Goal: Task Accomplishment & Management: Complete application form

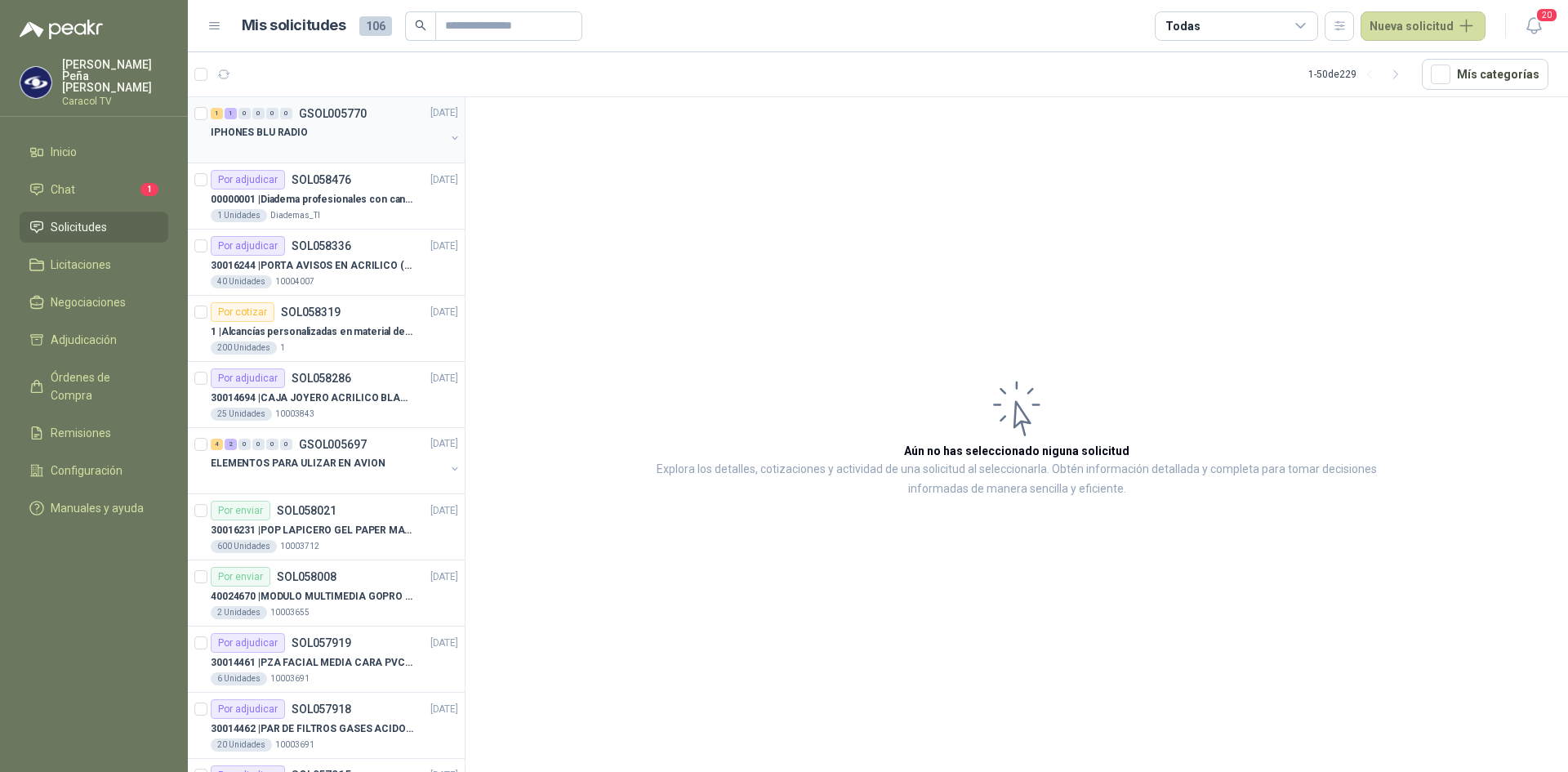
click at [305, 119] on p "GSOL005770" at bounding box center [332, 114] width 67 height 11
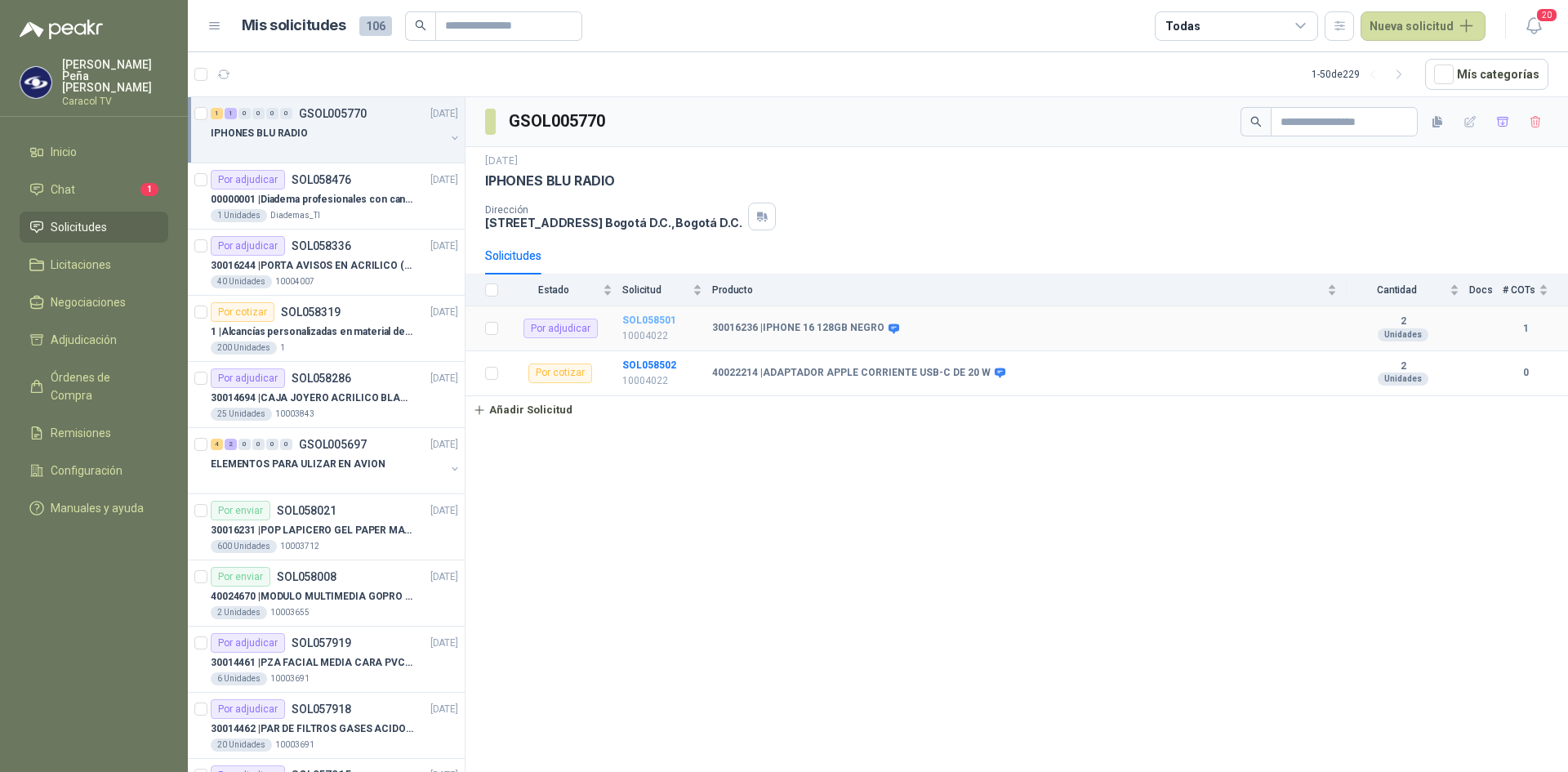
click at [646, 318] on b "SOL058501" at bounding box center [649, 320] width 54 height 11
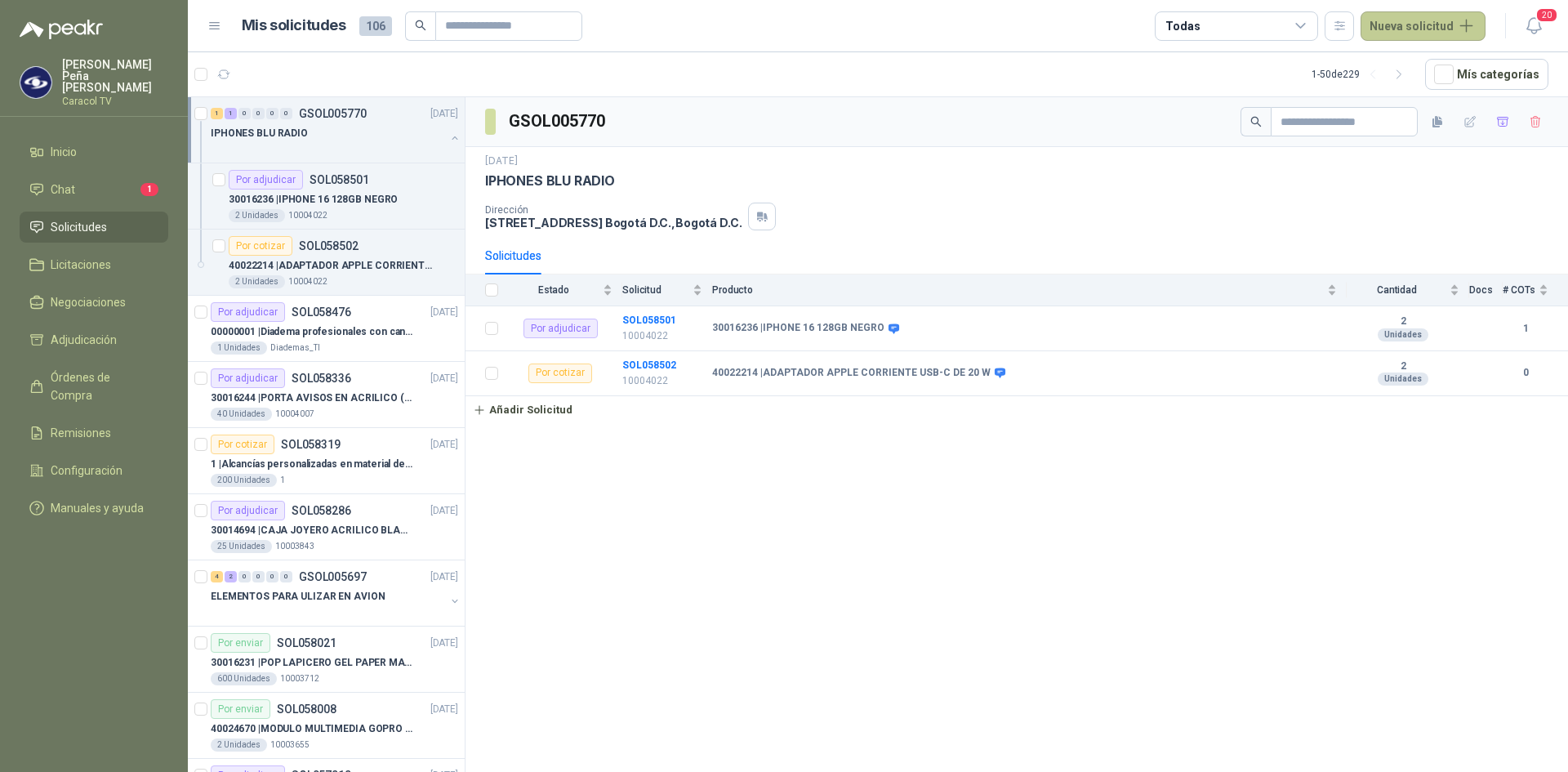
click at [1425, 30] on button "Nueva solicitud" at bounding box center [1422, 26] width 125 height 30
click at [60, 218] on span "Solicitudes" at bounding box center [78, 226] width 56 height 18
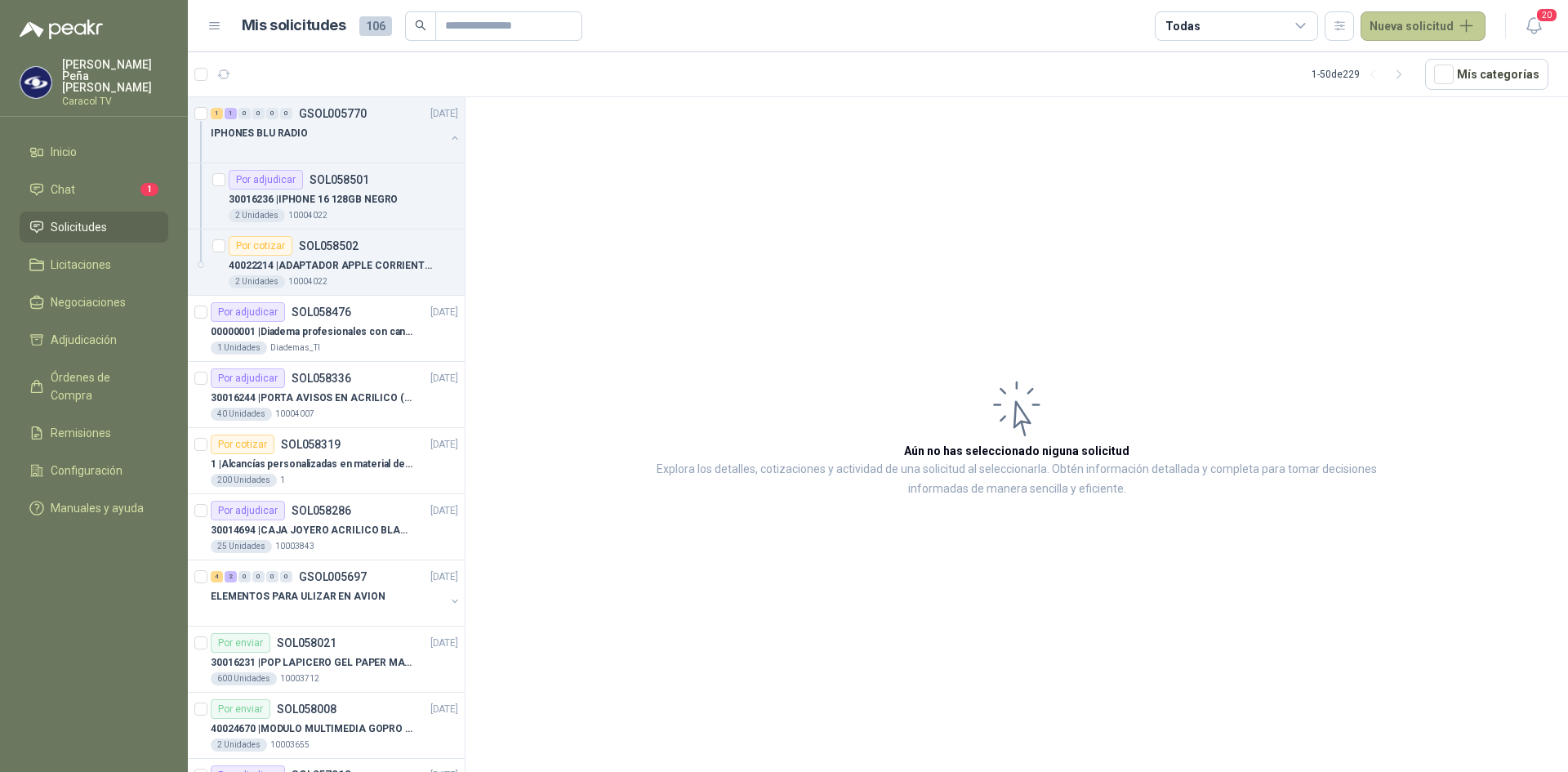
click at [1396, 25] on button "Nueva solicitud" at bounding box center [1422, 26] width 125 height 30
click at [1391, 68] on icon at bounding box center [1384, 65] width 12 height 12
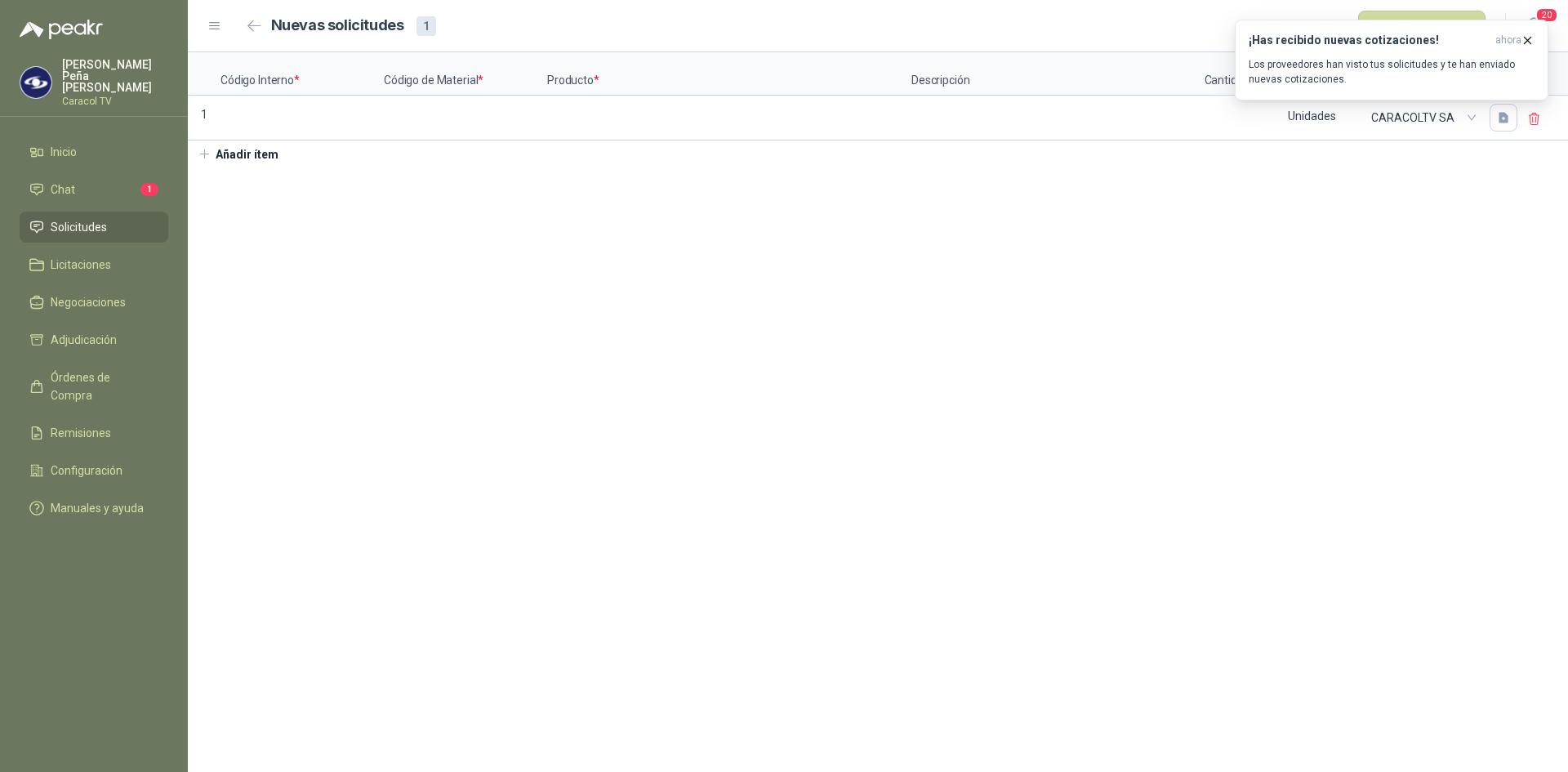
click at [1262, 270] on section "Código Interno * Código de Material * Producto * Descripción Cantidad * Medida …" at bounding box center [877, 412] width 1380 height 719
click at [240, 128] on input at bounding box center [302, 113] width 160 height 32
click at [437, 119] on input at bounding box center [465, 113] width 160 height 32
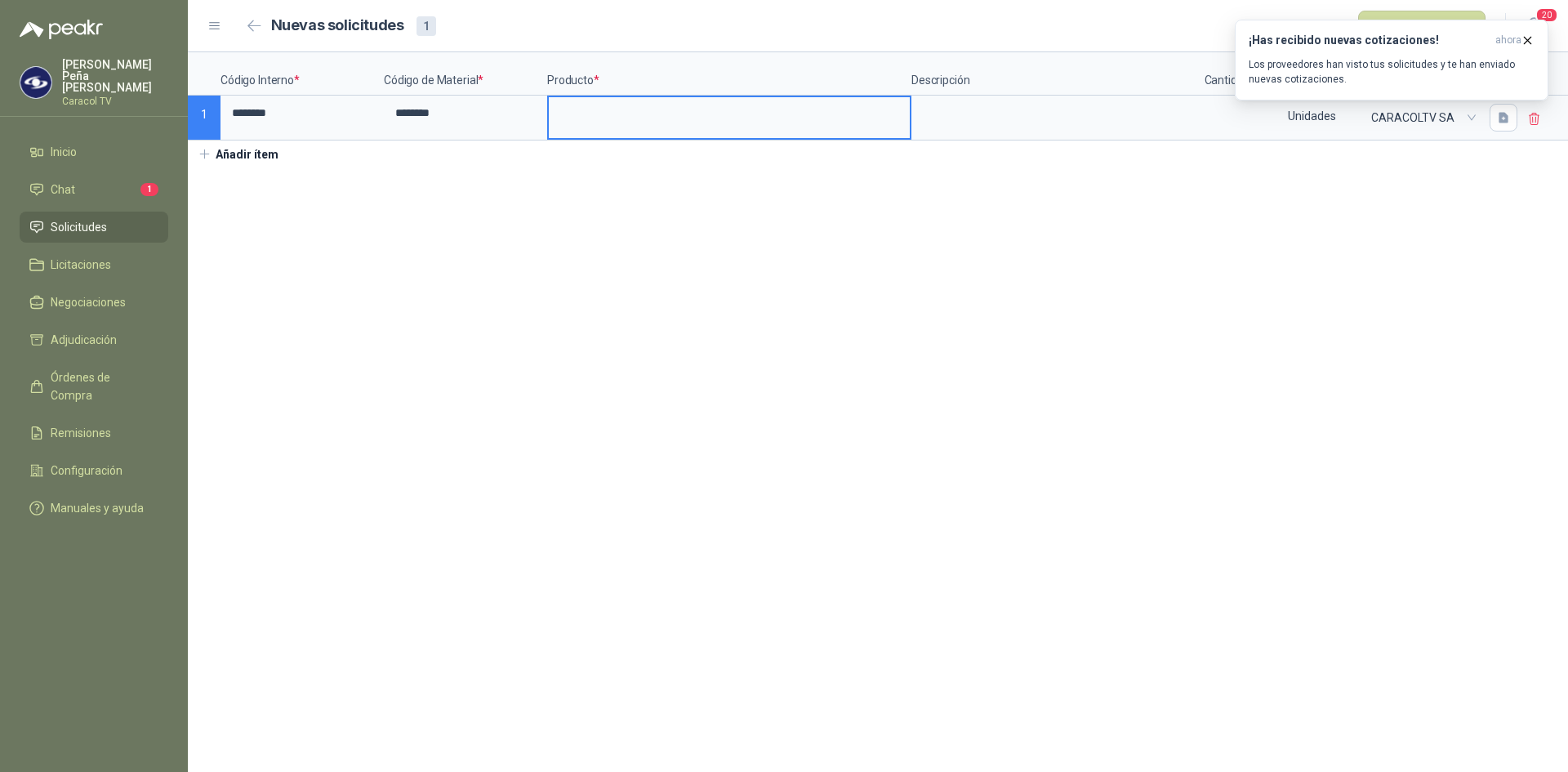
click at [628, 111] on input at bounding box center [729, 113] width 361 height 32
click at [640, 124] on input at bounding box center [729, 113] width 361 height 32
click at [977, 123] on textarea at bounding box center [1054, 115] width 282 height 38
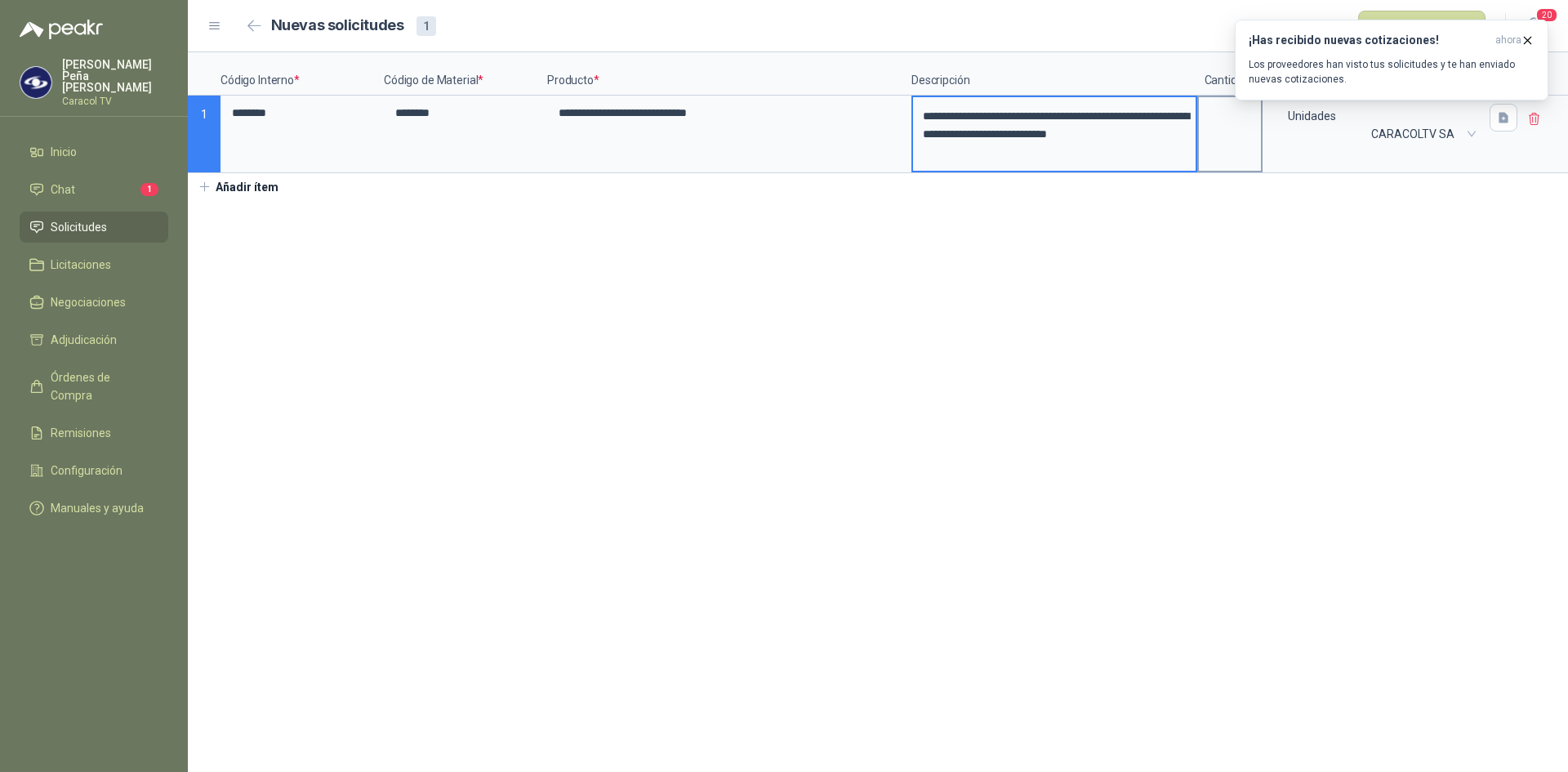
click at [1239, 156] on label at bounding box center [1229, 134] width 62 height 74
click at [1239, 129] on input at bounding box center [1229, 113] width 62 height 32
type input "*"
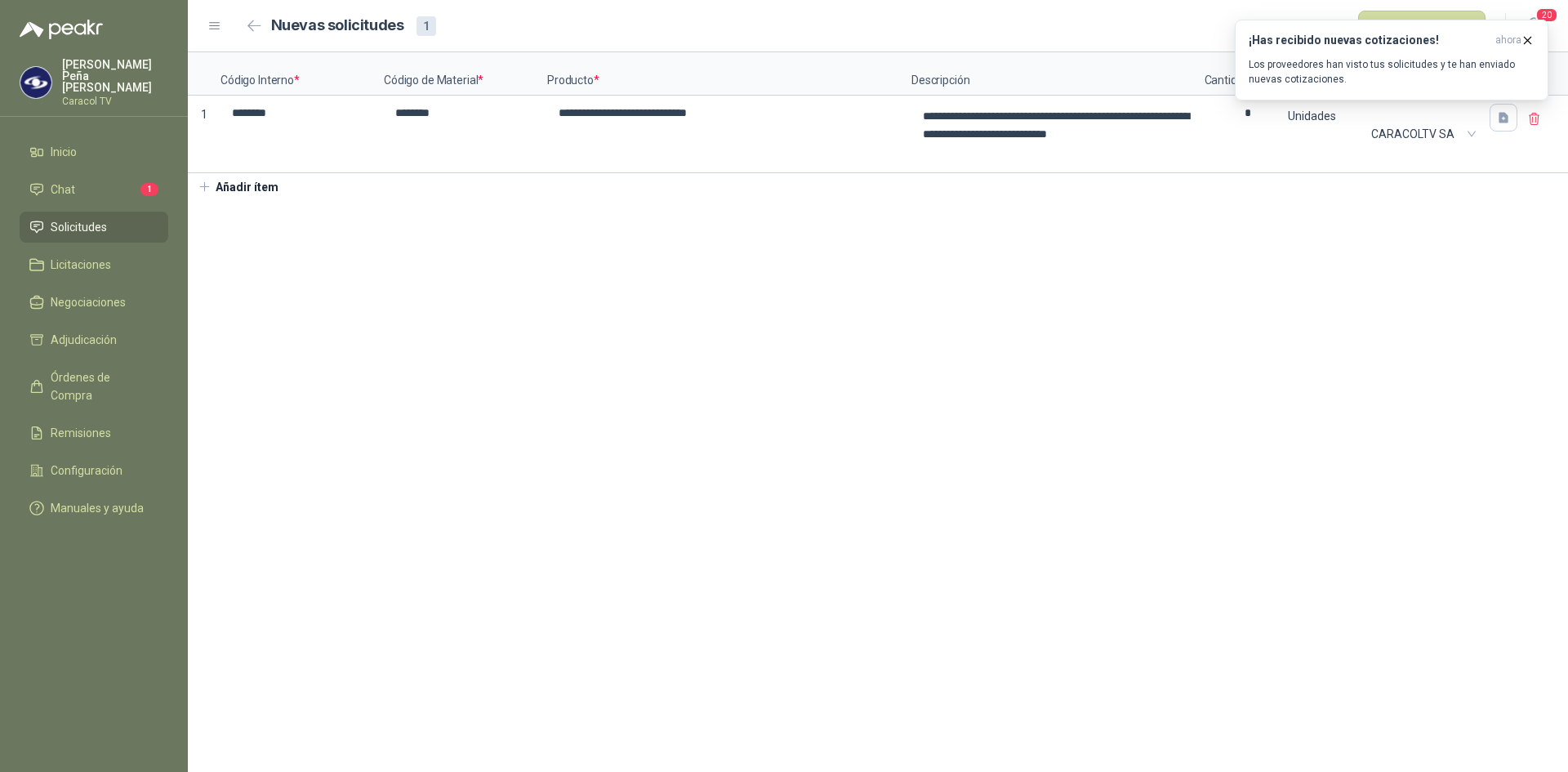
click at [1147, 314] on section "**********" at bounding box center [877, 412] width 1380 height 719
click at [1526, 43] on icon "button" at bounding box center [1526, 40] width 14 height 14
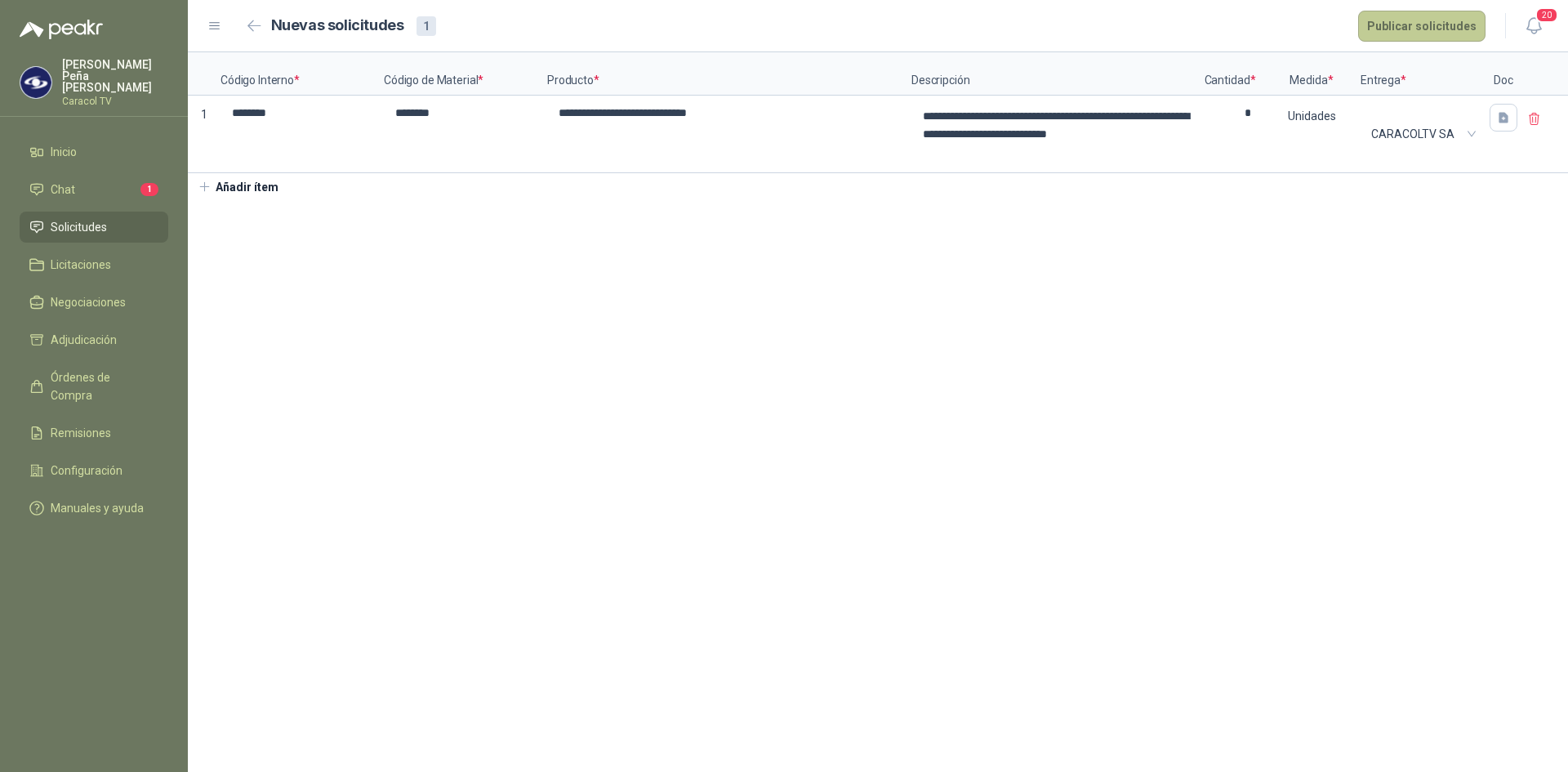
click at [1419, 25] on button "Publicar solicitudes" at bounding box center [1421, 27] width 127 height 31
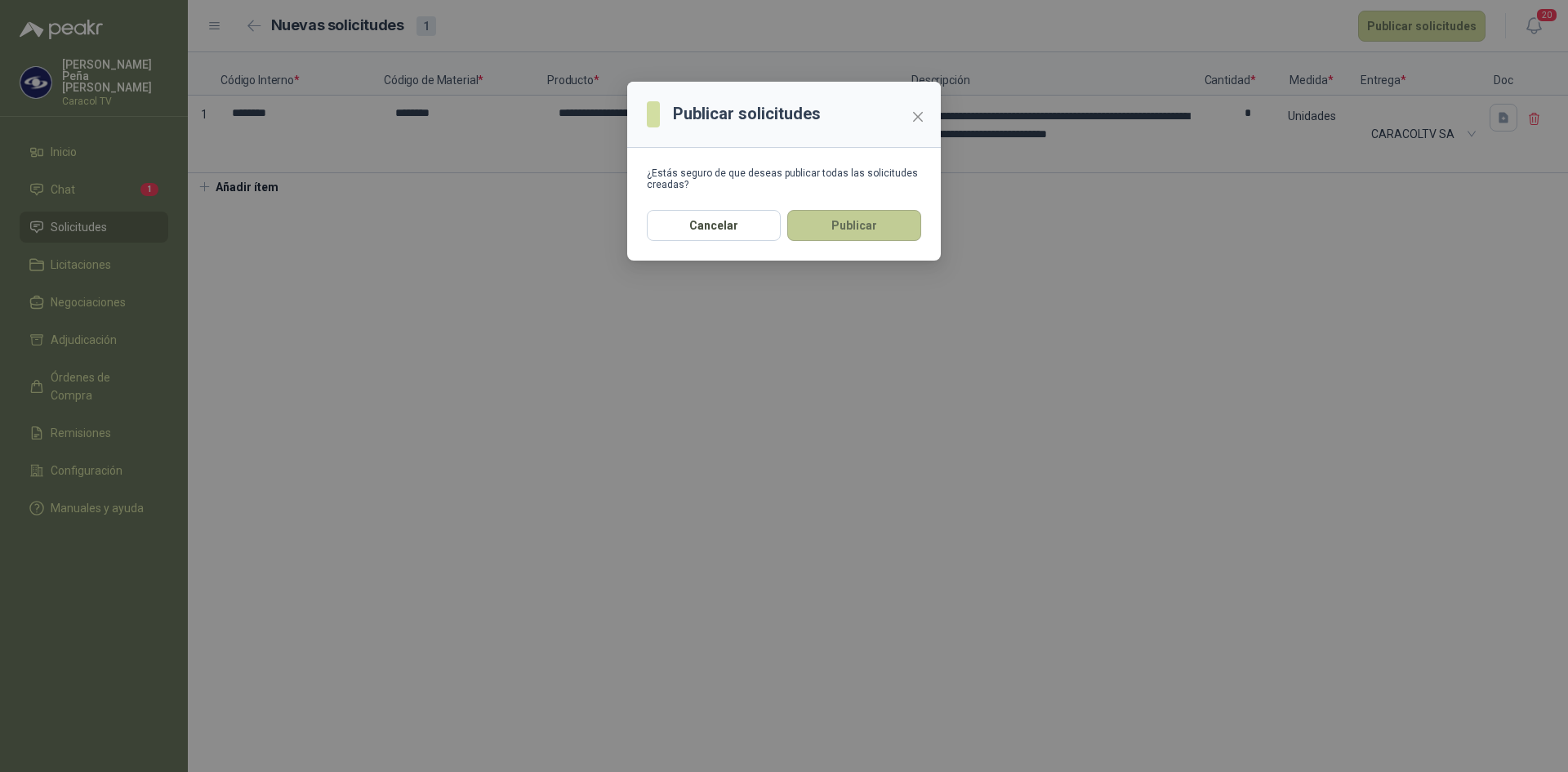
click at [858, 235] on button "Publicar" at bounding box center [854, 225] width 134 height 31
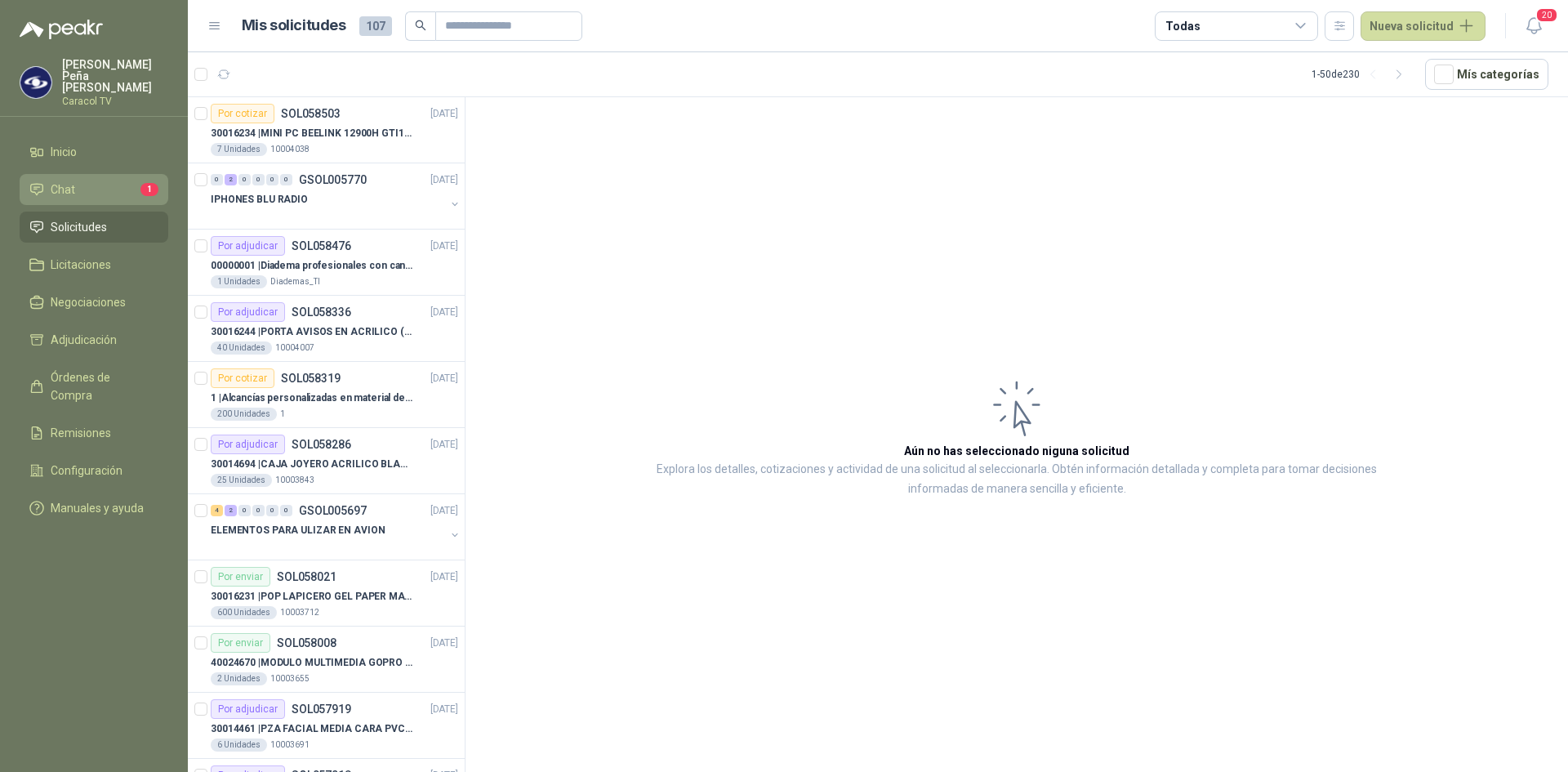
click at [60, 187] on link "Chat 1" at bounding box center [93, 189] width 149 height 31
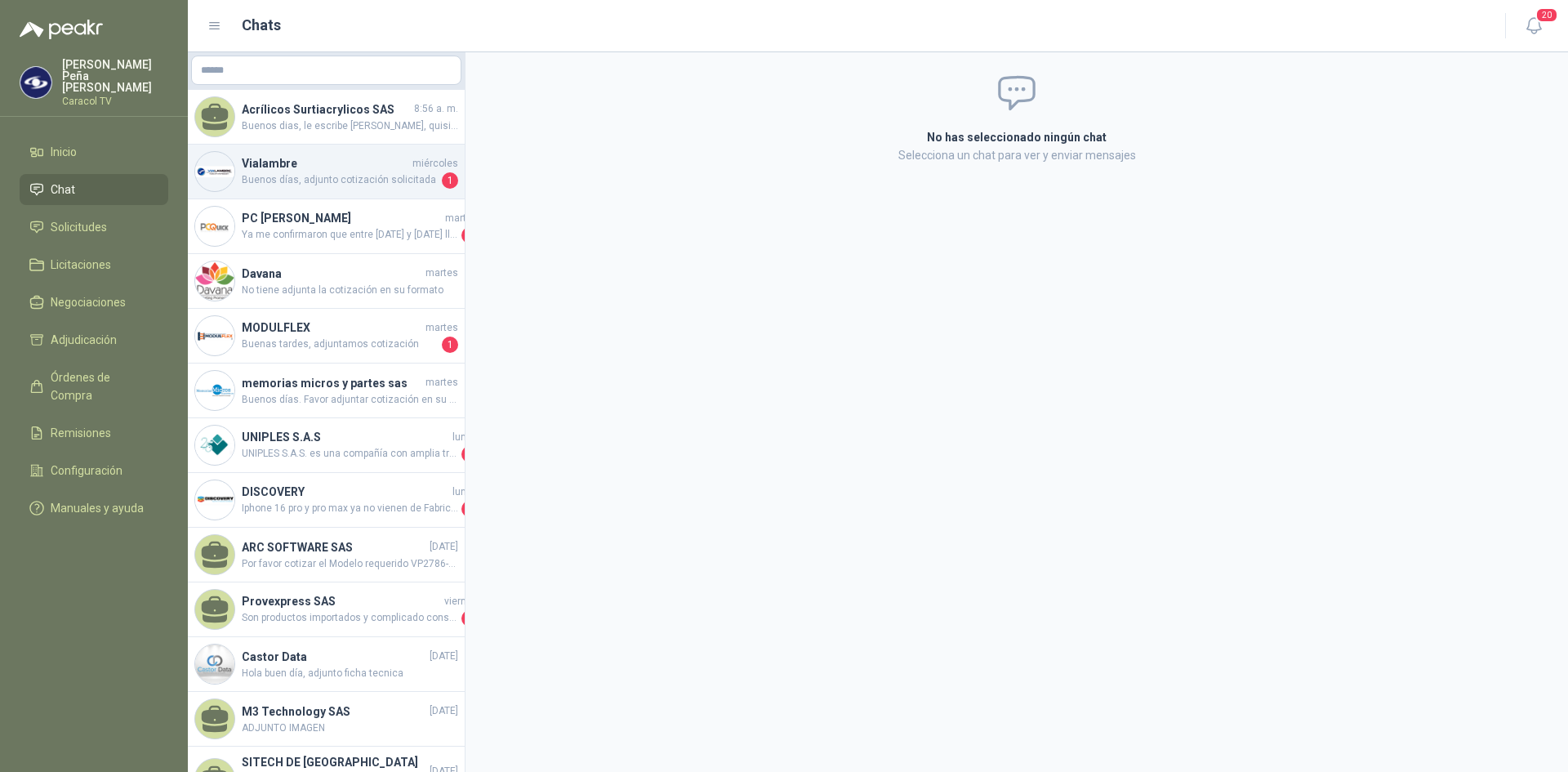
click at [341, 181] on span "Buenos días, adjunto cotización solicitada" at bounding box center [340, 181] width 197 height 17
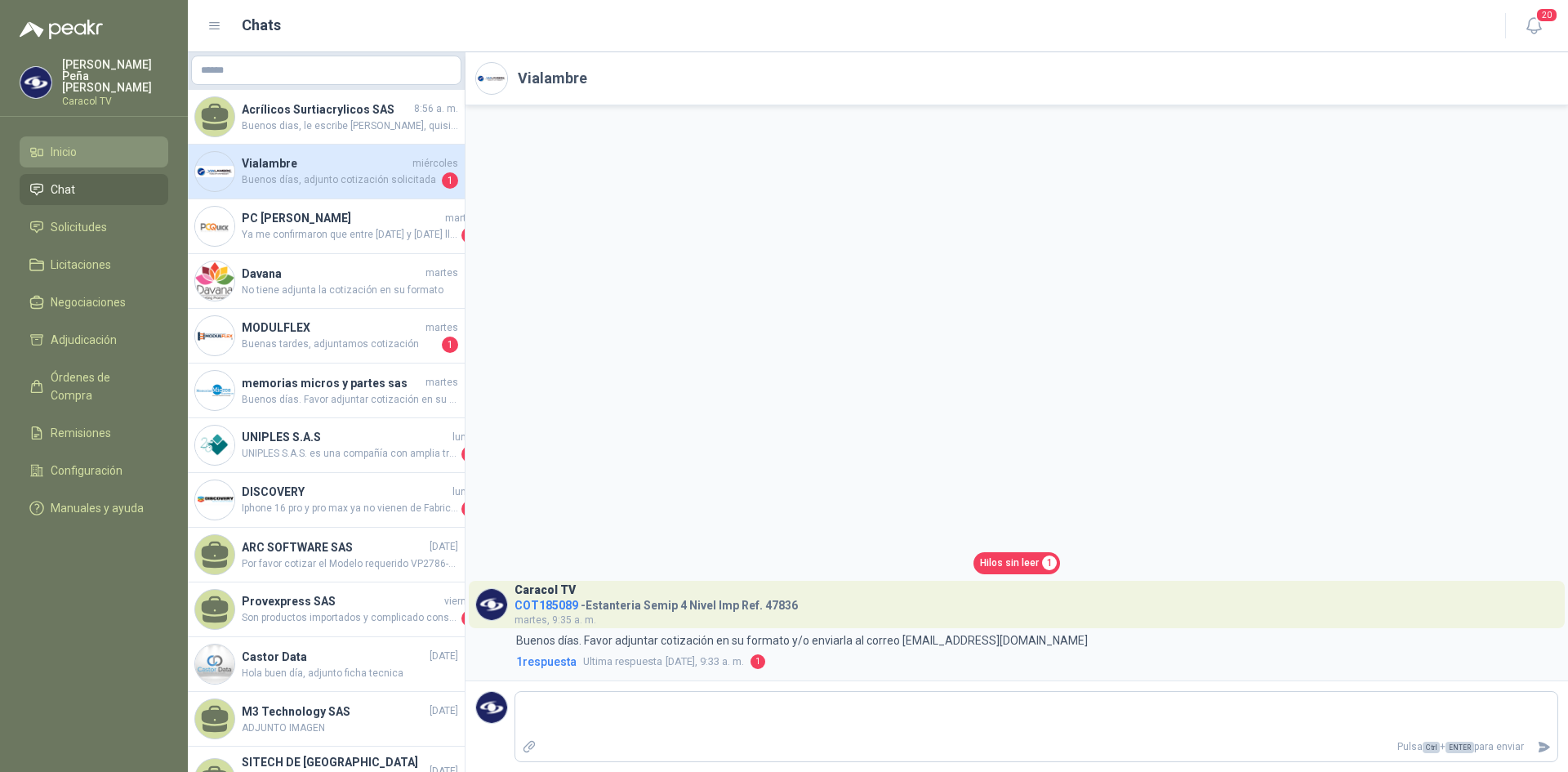
click at [60, 144] on span "Inicio" at bounding box center [64, 151] width 26 height 18
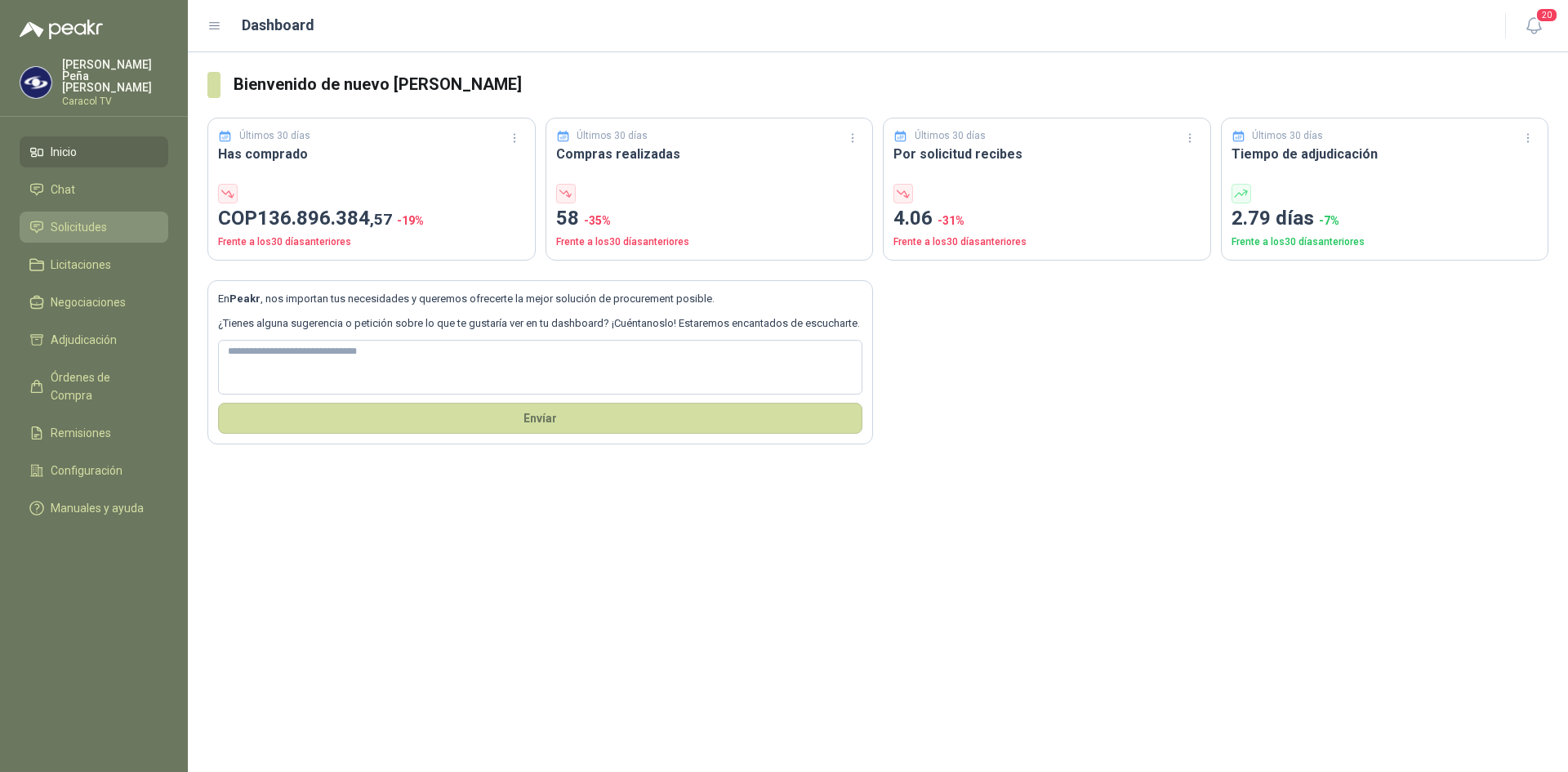
click at [59, 211] on link "Solicitudes" at bounding box center [93, 227] width 149 height 31
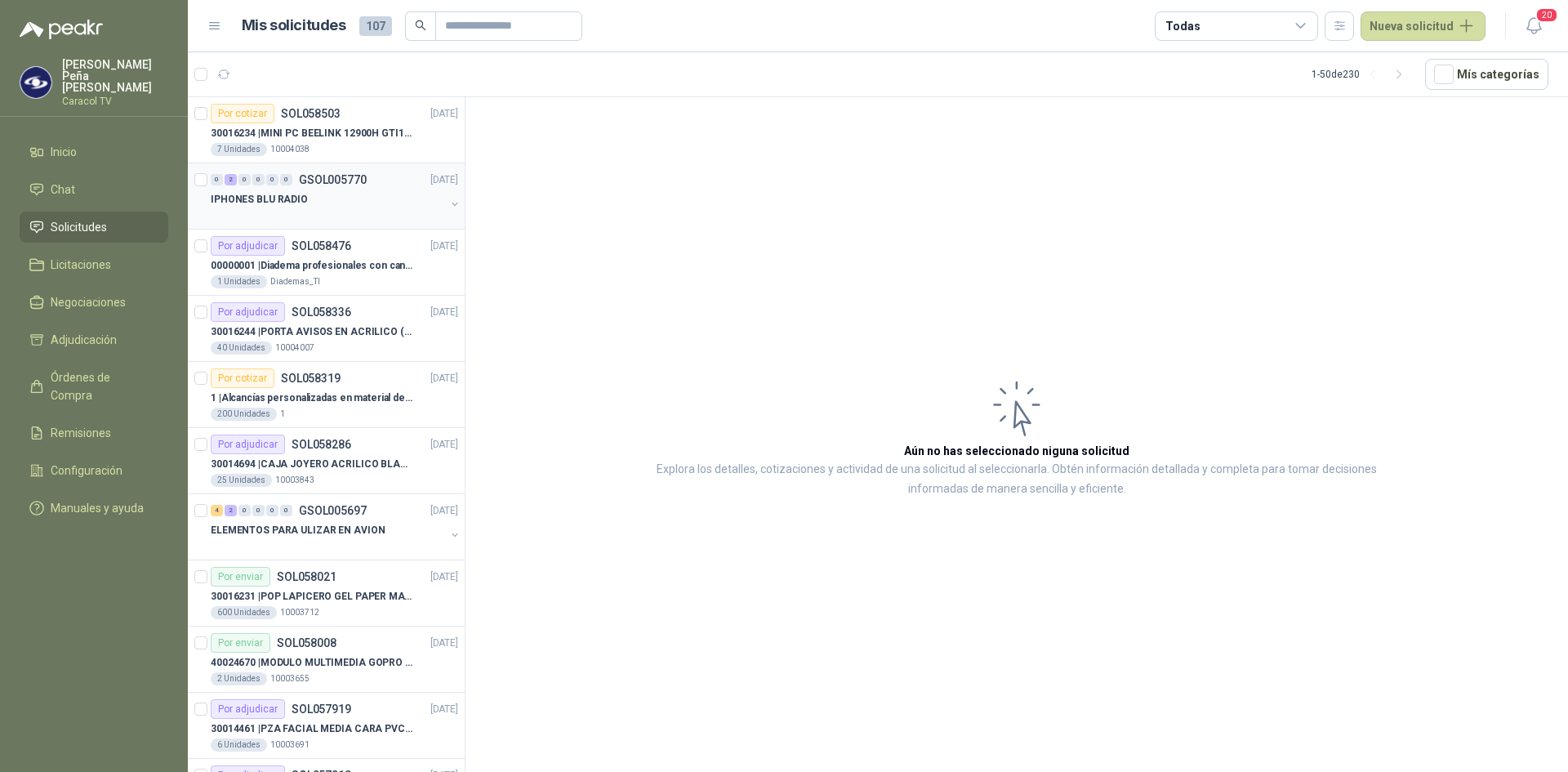
click at [264, 167] on div "0 2 0 0 0 0 GSOL005770 03/10/25 IPHONES BLU RADIO" at bounding box center [326, 197] width 277 height 66
click at [281, 181] on div "0" at bounding box center [285, 179] width 12 height 11
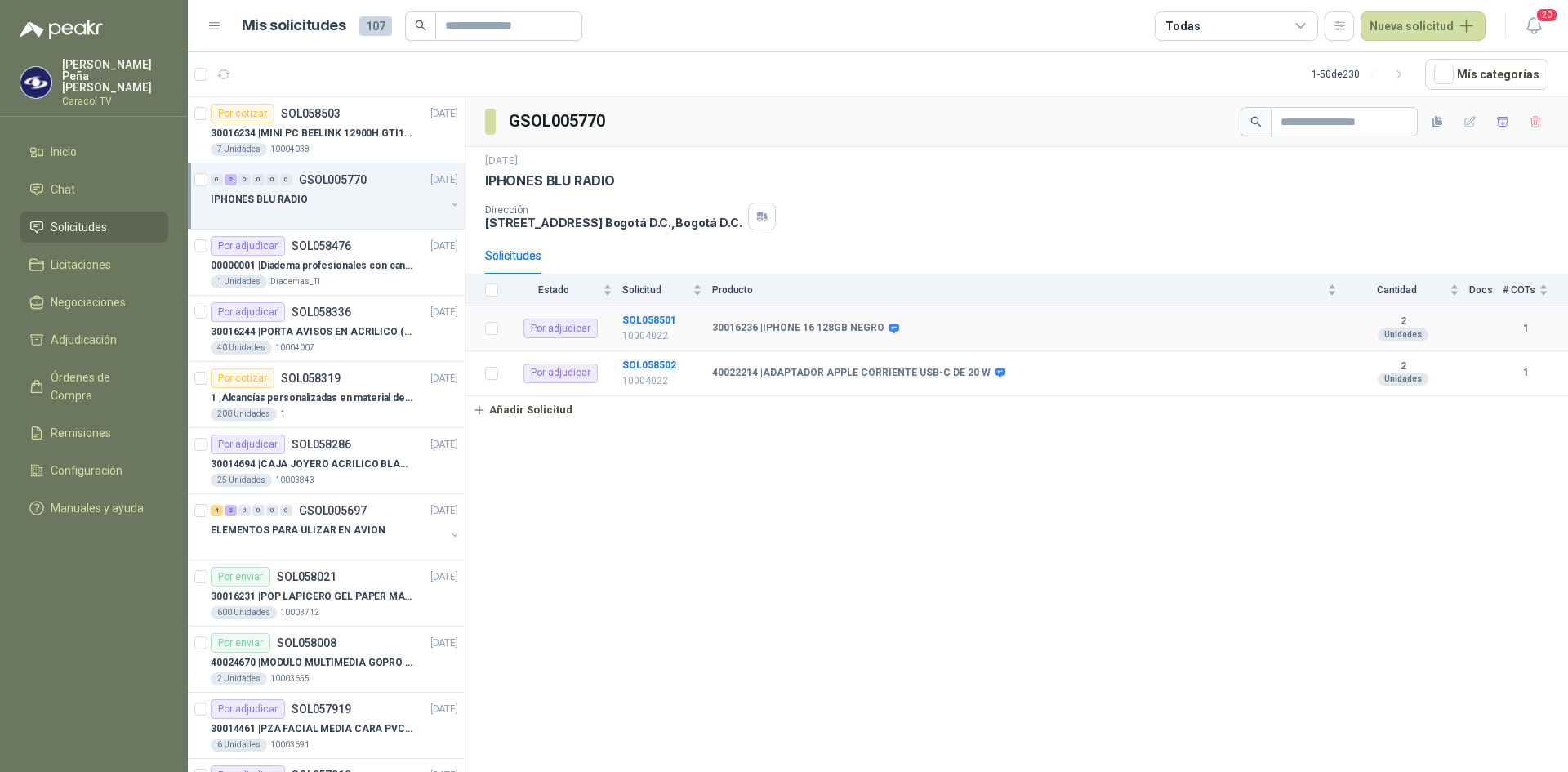
click at [790, 325] on b "30016236 | IPHONE 16 128GB NEGRO" at bounding box center [797, 329] width 173 height 13
click at [641, 321] on b "SOL058501" at bounding box center [649, 320] width 54 height 11
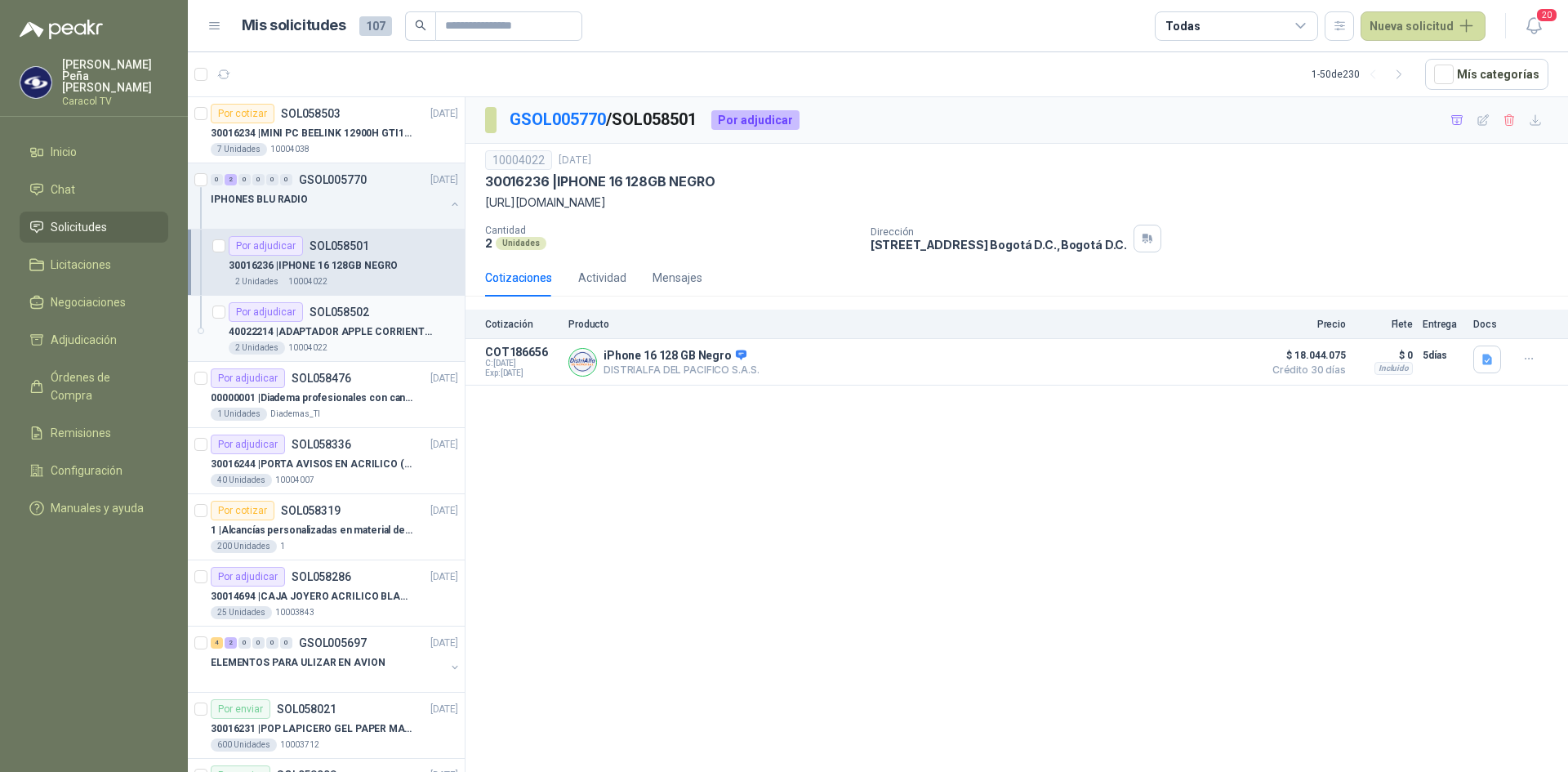
click at [331, 329] on p "40022214 | ADAPTADOR APPLE CORRIENTE USB-C DE 20 W" at bounding box center [330, 332] width 203 height 16
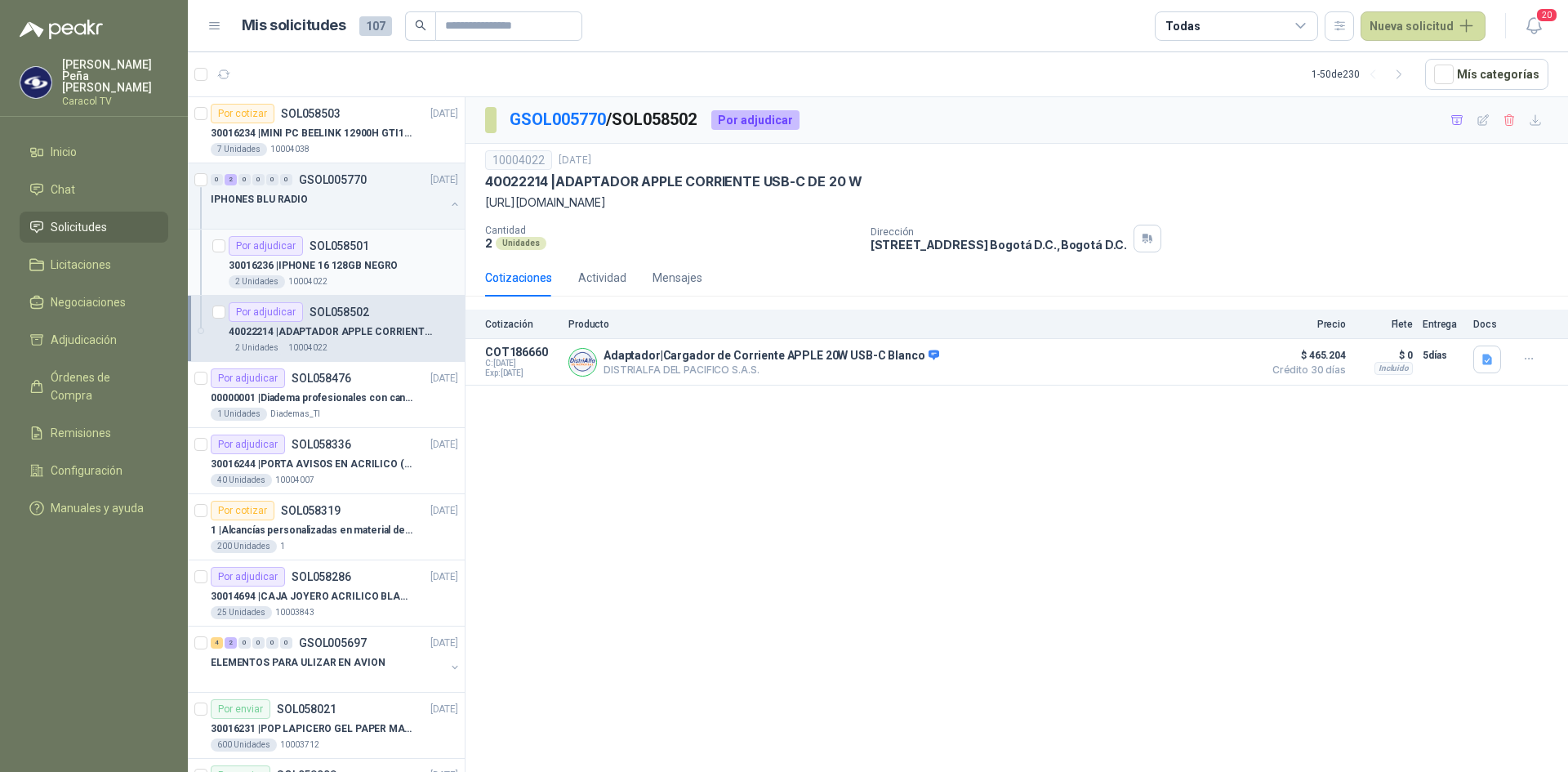
click at [322, 247] on p "SOL058501" at bounding box center [339, 246] width 60 height 11
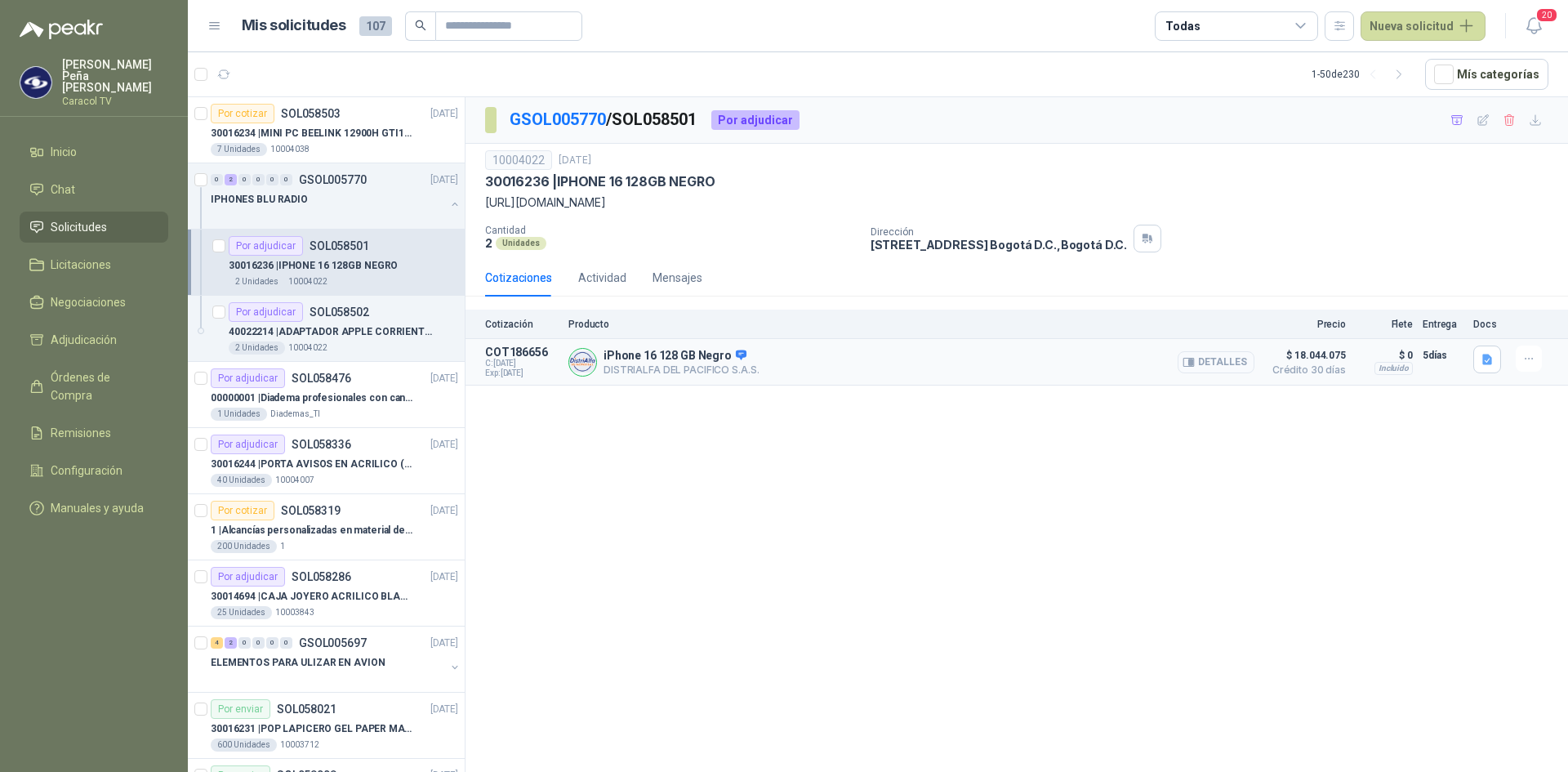
click at [1221, 366] on button "Detalles" at bounding box center [1215, 362] width 77 height 22
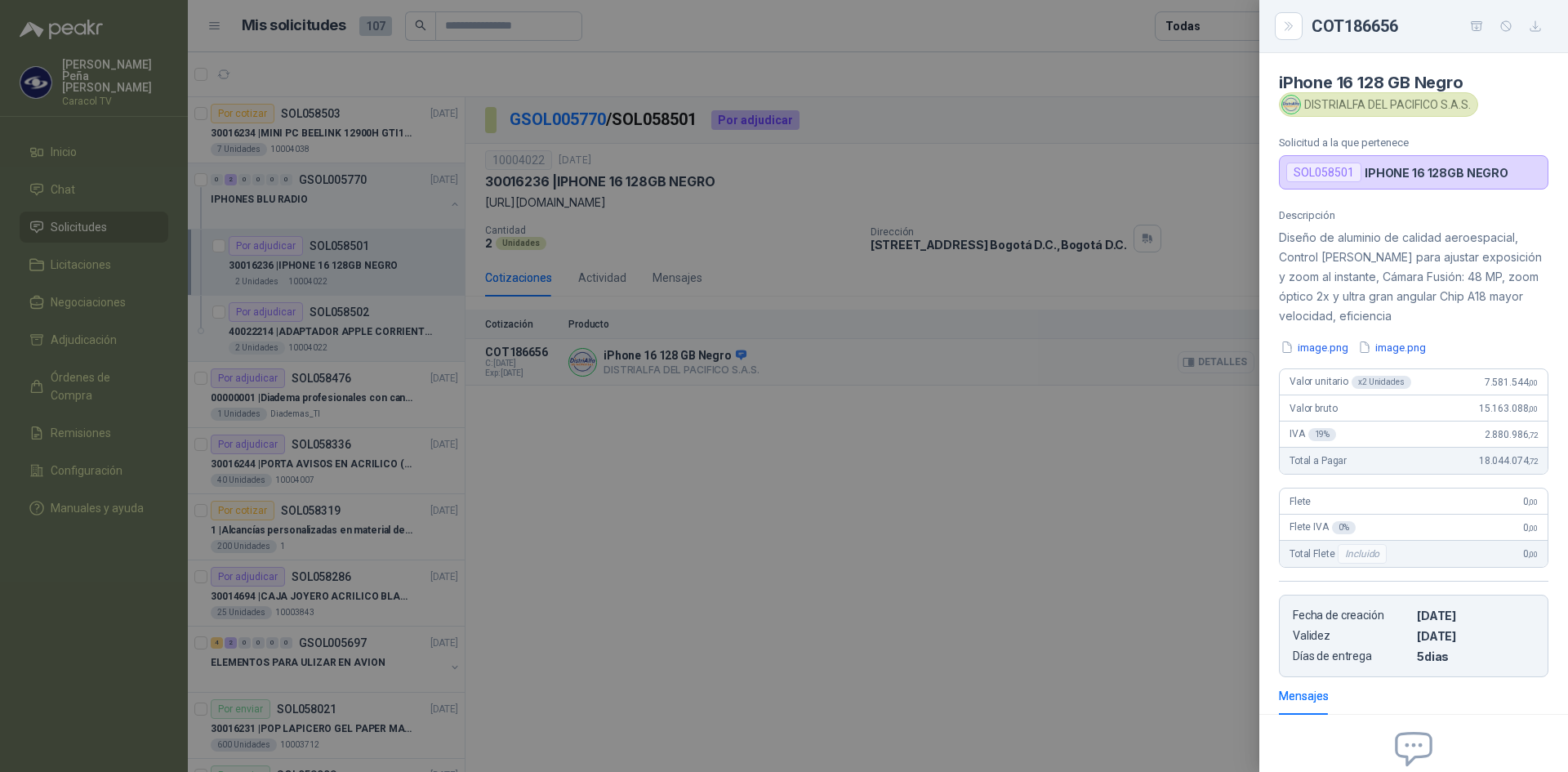
scroll to position [169, 0]
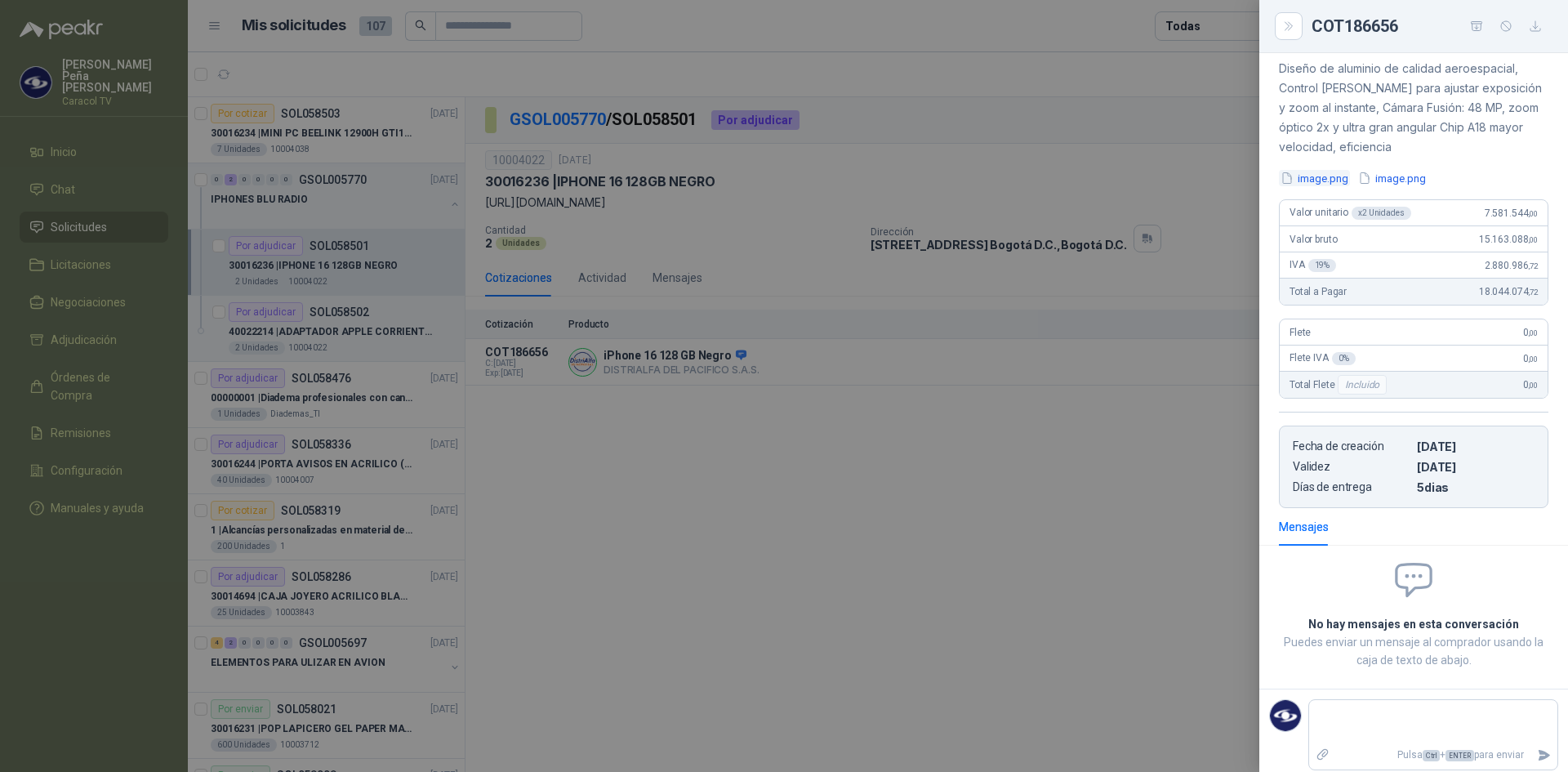
click at [1335, 183] on button "image.png" at bounding box center [1313, 178] width 71 height 18
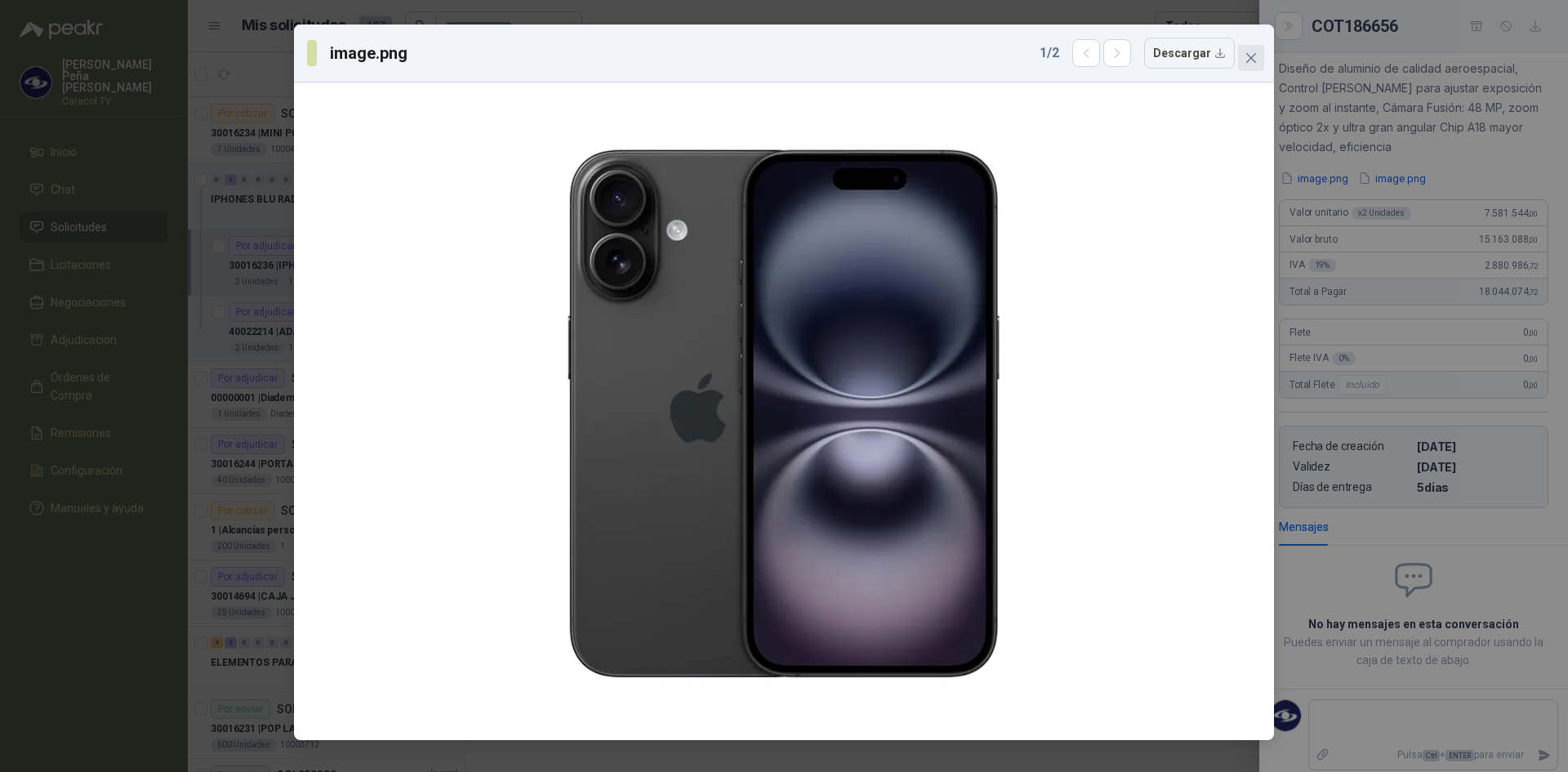
click at [1252, 58] on icon "close" at bounding box center [1251, 58] width 13 height 13
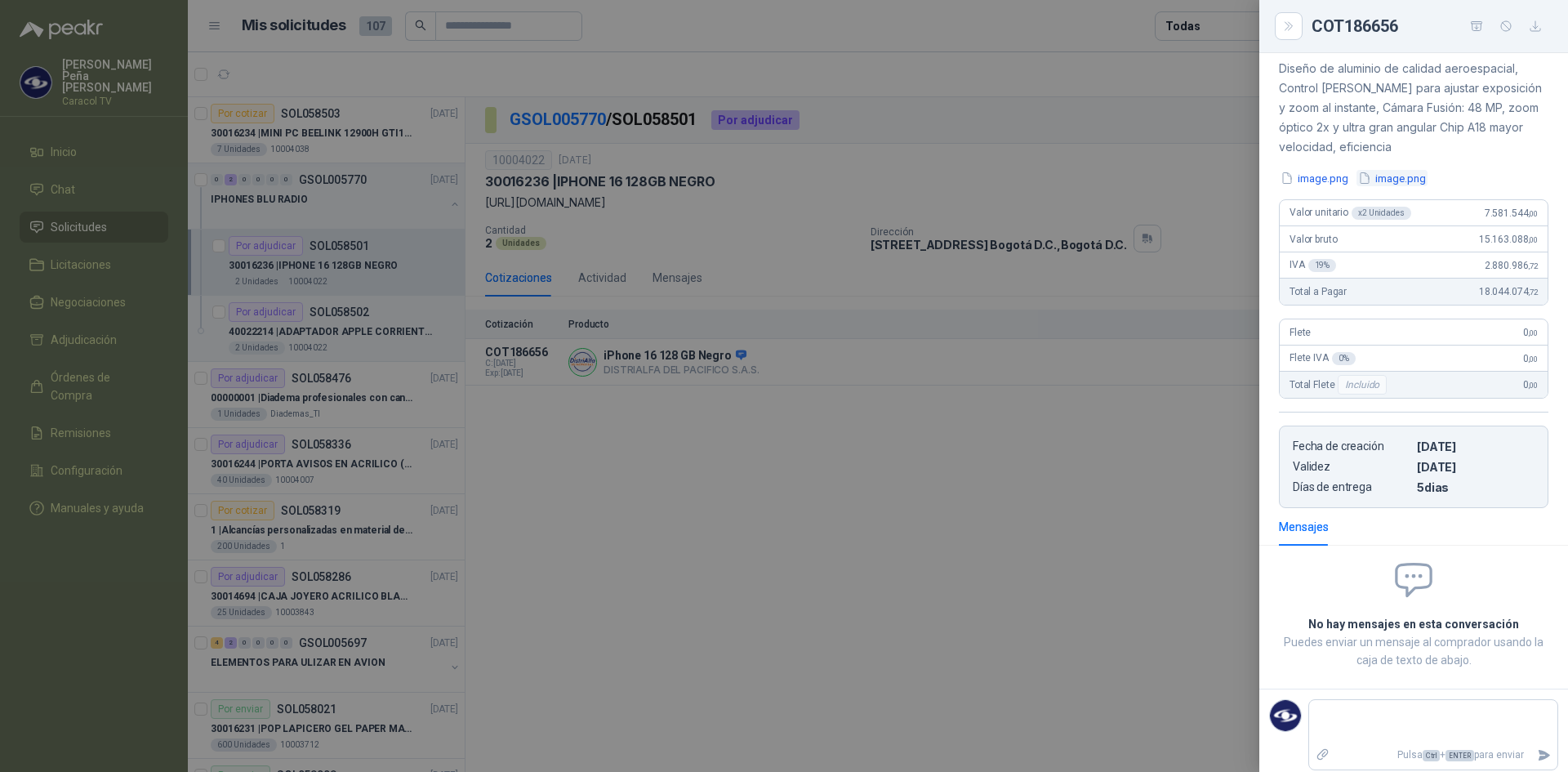
click at [1397, 176] on button "image.png" at bounding box center [1391, 178] width 71 height 18
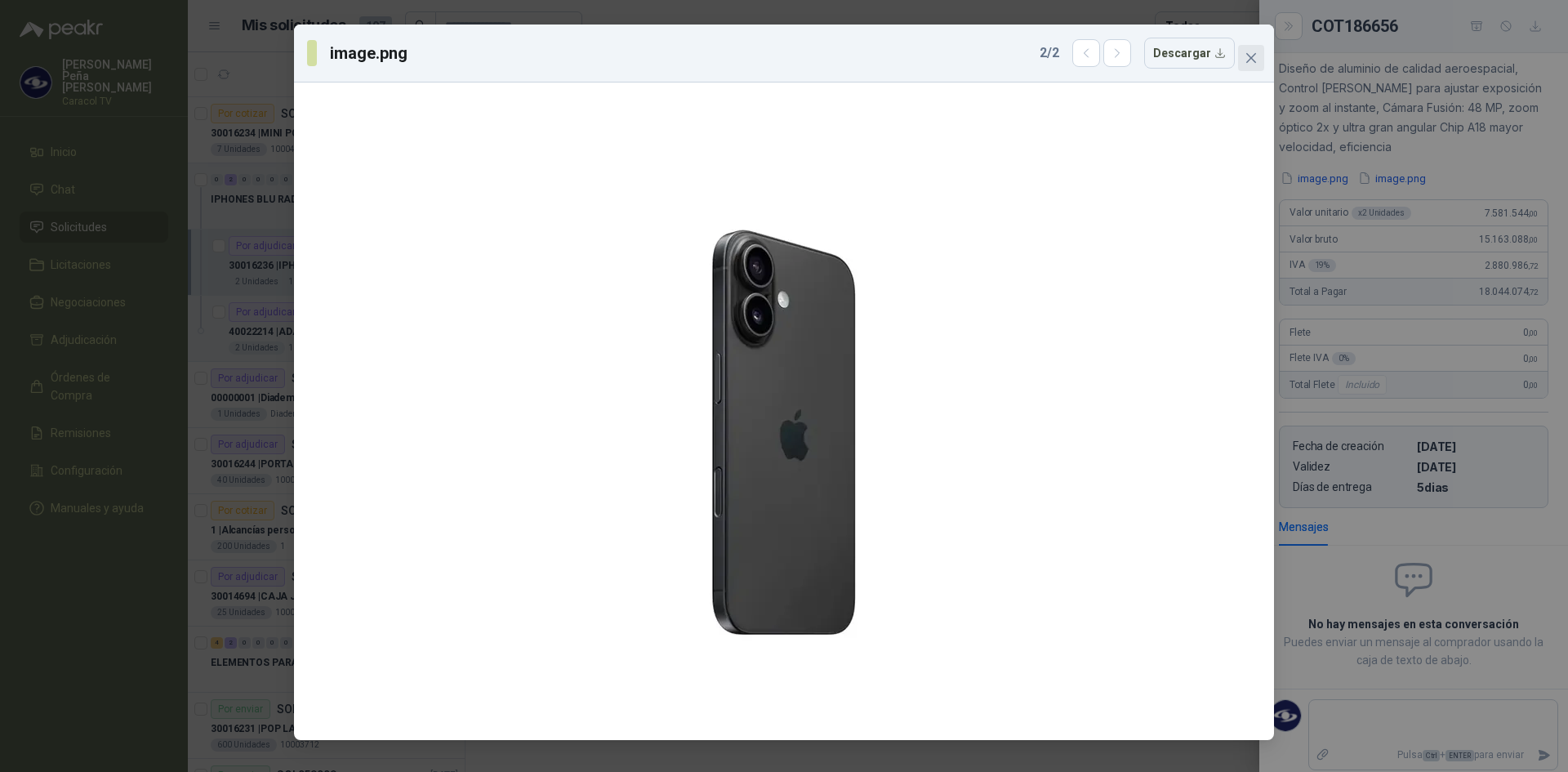
click at [1256, 54] on icon "close" at bounding box center [1251, 58] width 13 height 13
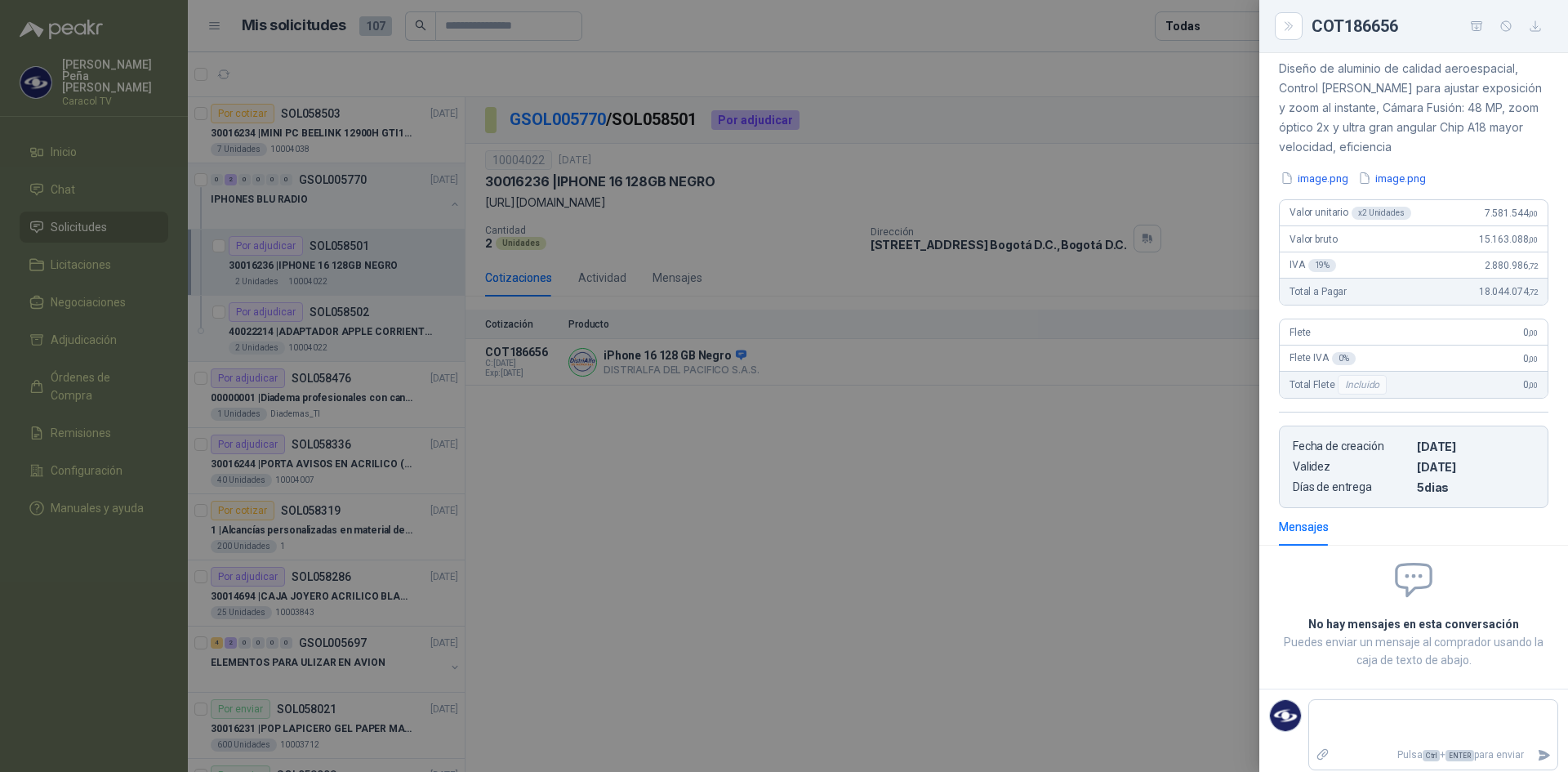
click at [358, 201] on div at bounding box center [784, 386] width 1568 height 772
